Goal: Entertainment & Leisure: Consume media (video, audio)

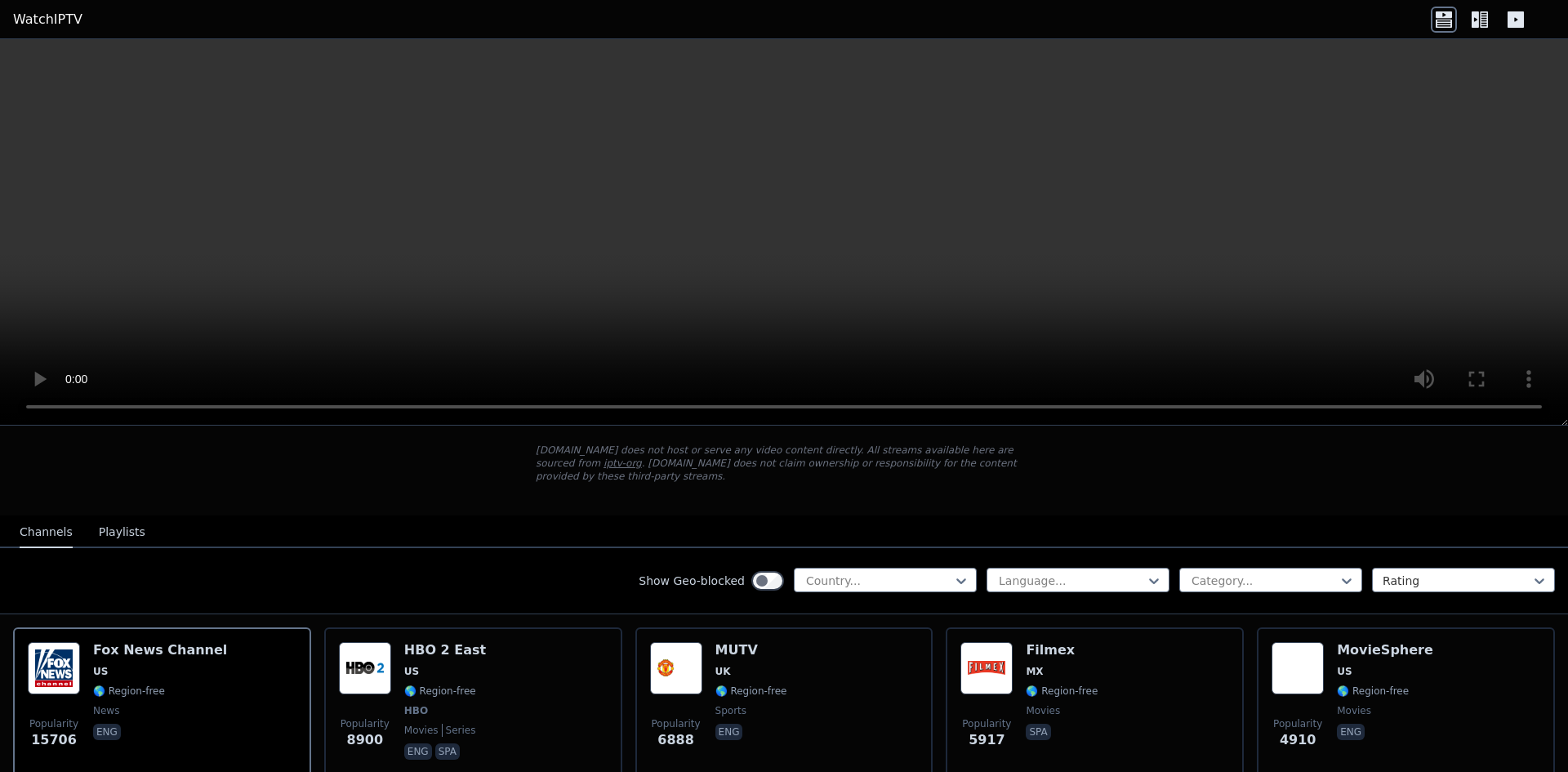
scroll to position [82, 0]
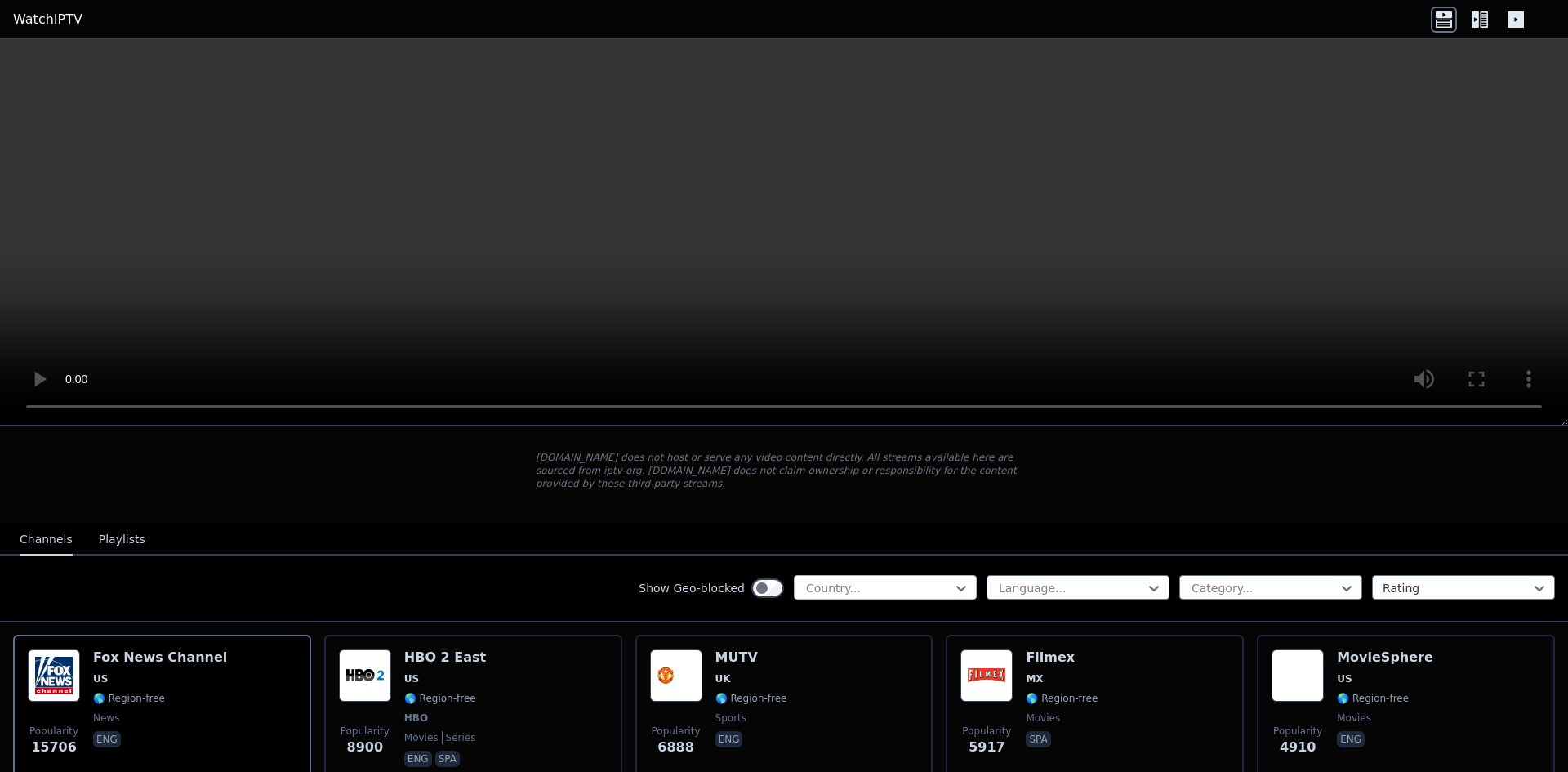
click at [838, 580] on div at bounding box center [879, 588] width 149 height 17
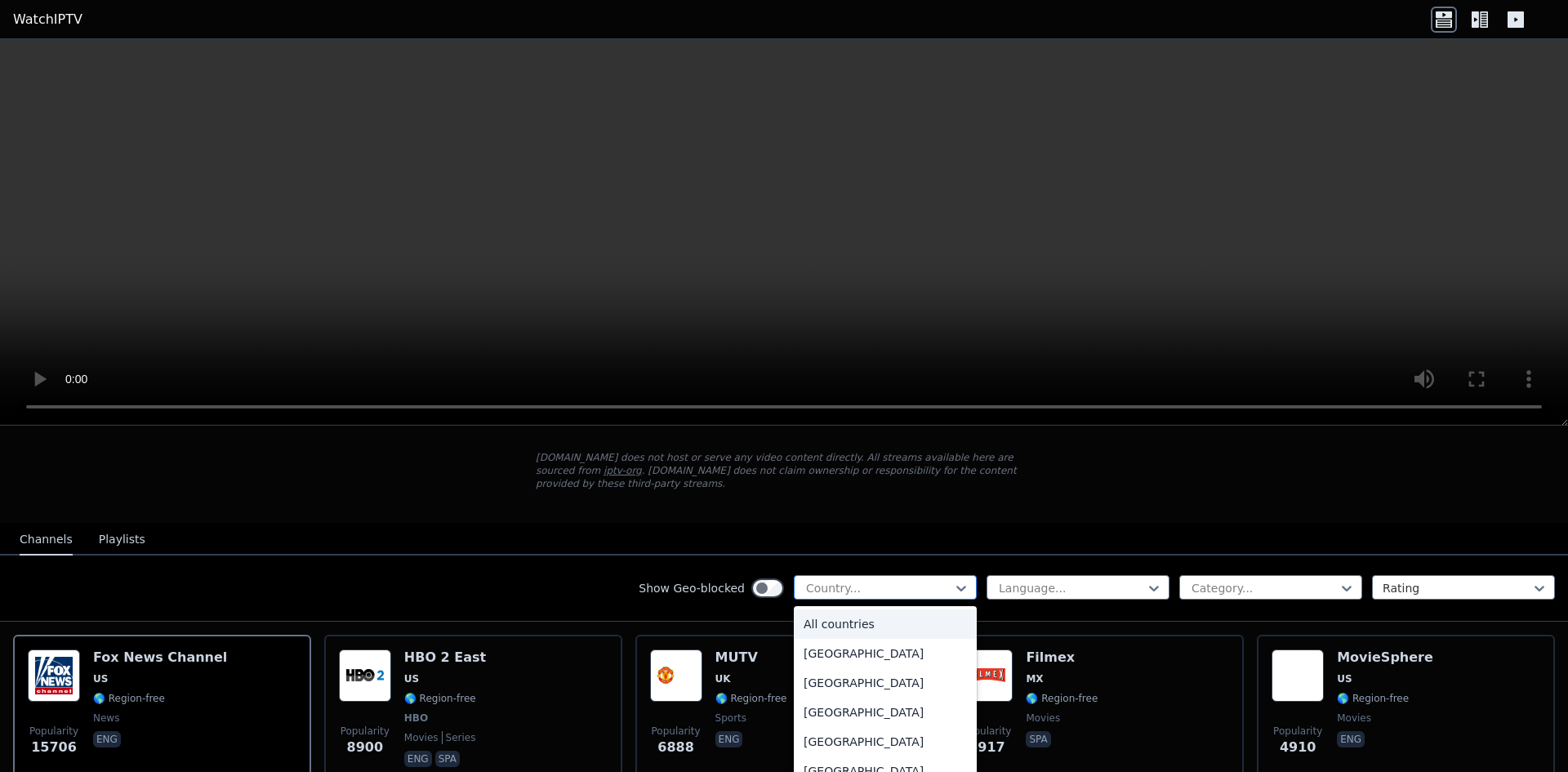
click at [838, 580] on div at bounding box center [879, 588] width 149 height 17
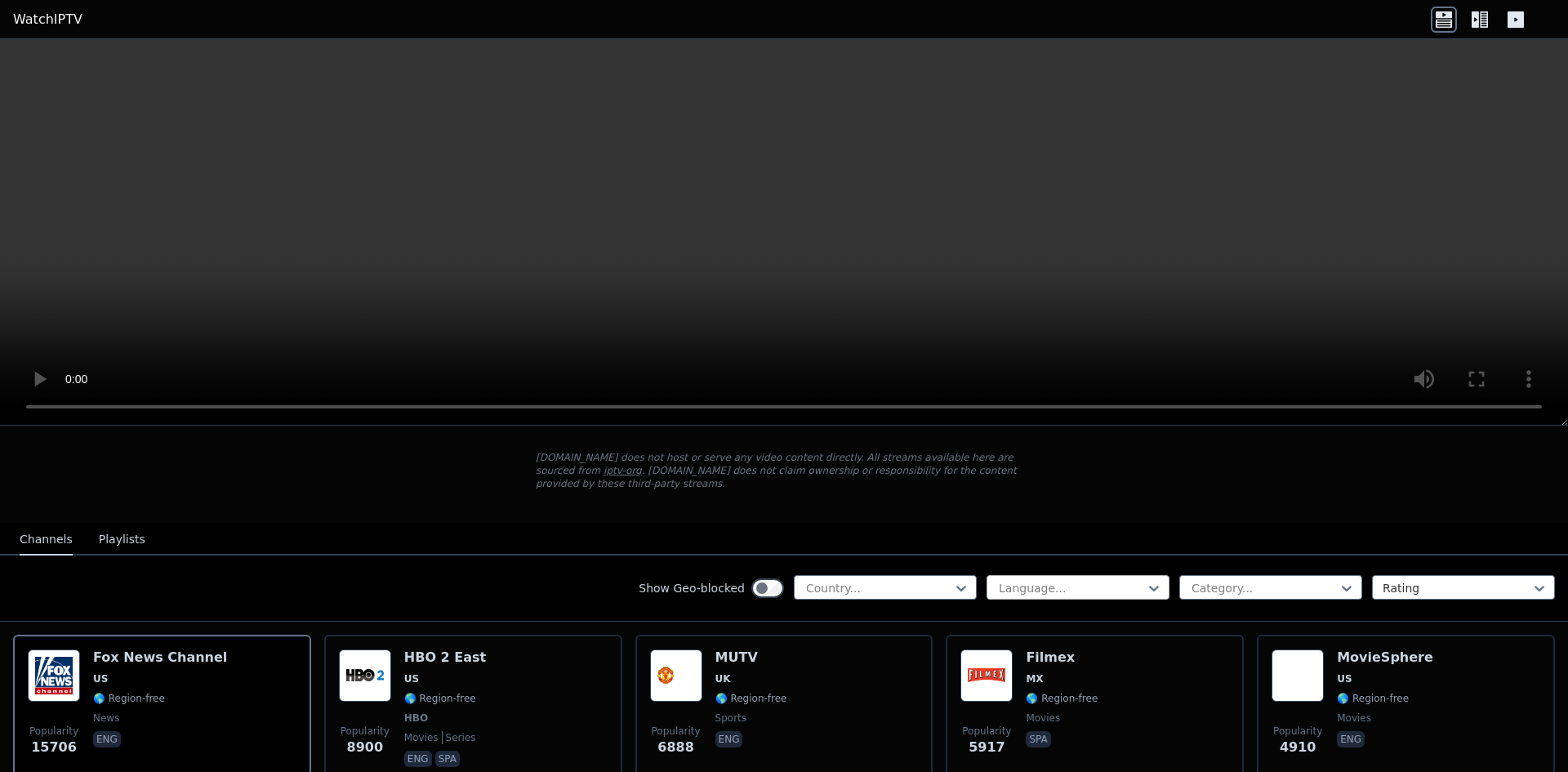
click at [1027, 575] on div "Language..." at bounding box center [1078, 587] width 183 height 25
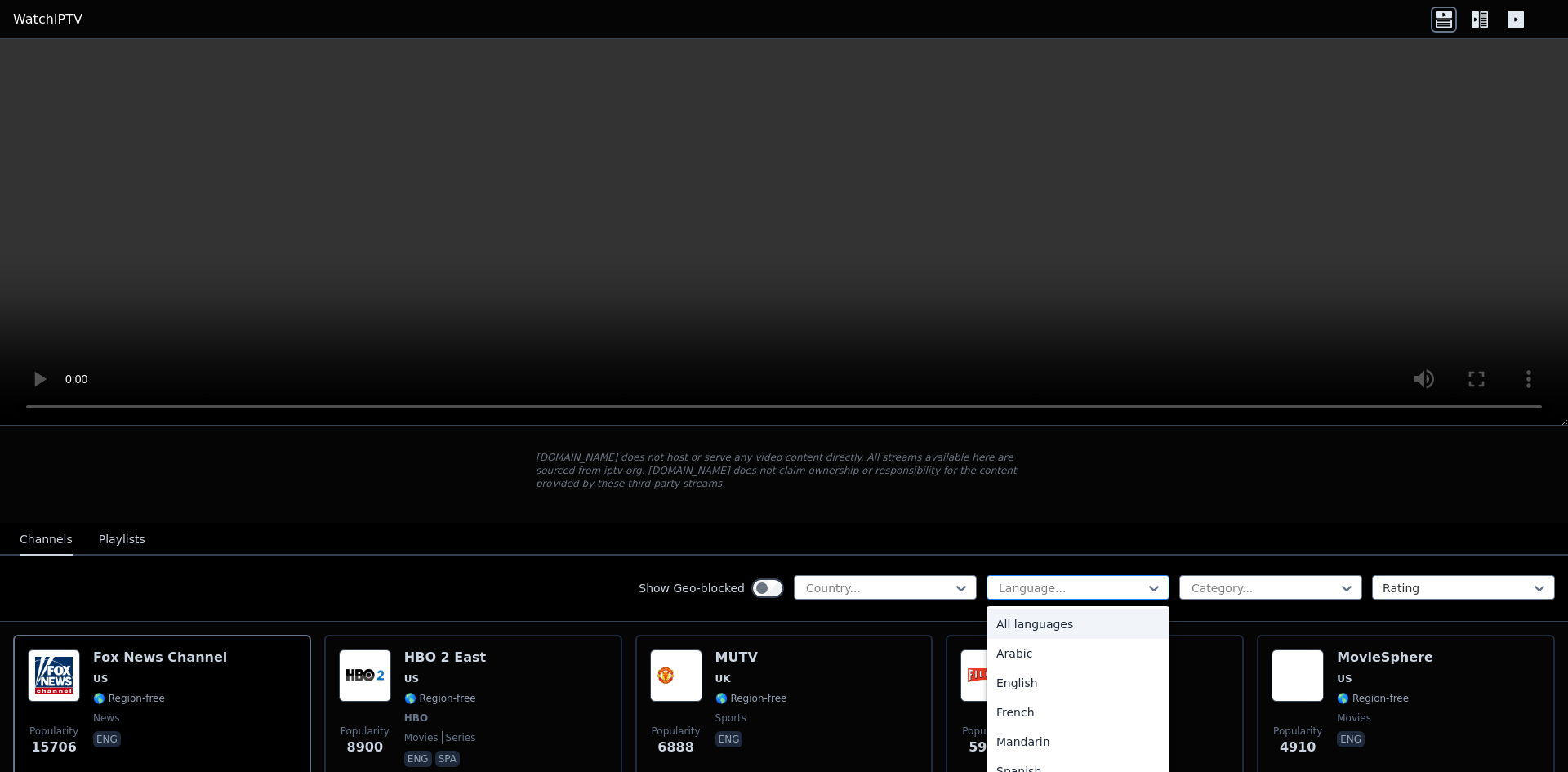
click at [1059, 580] on div at bounding box center [1071, 588] width 149 height 17
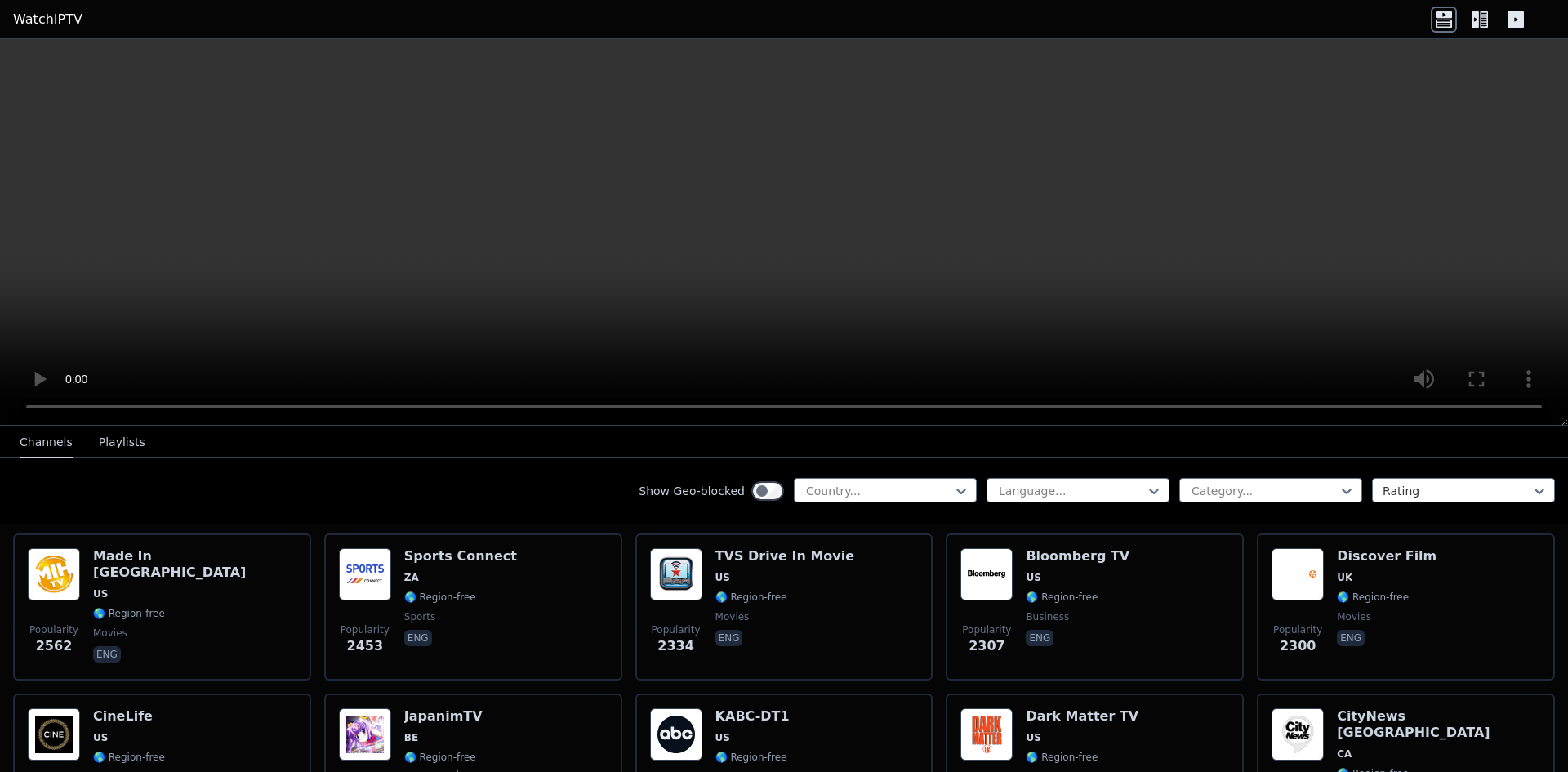
scroll to position [816, 0]
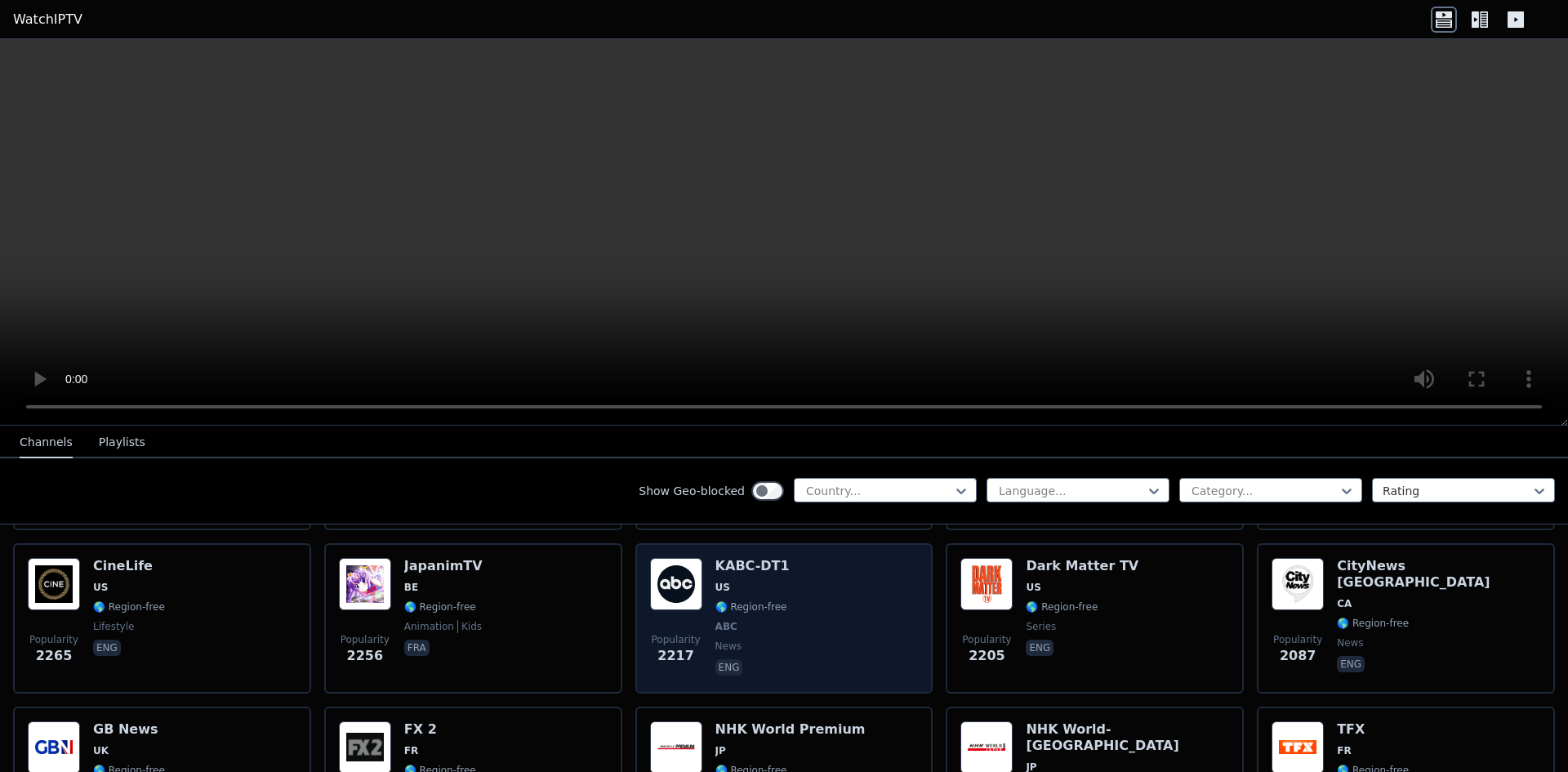
click at [797, 592] on div "Popularity 2217 KABC-DT1 US 🌎 Region-free ABC news eng" at bounding box center [784, 618] width 268 height 121
